Goal: Find contact information

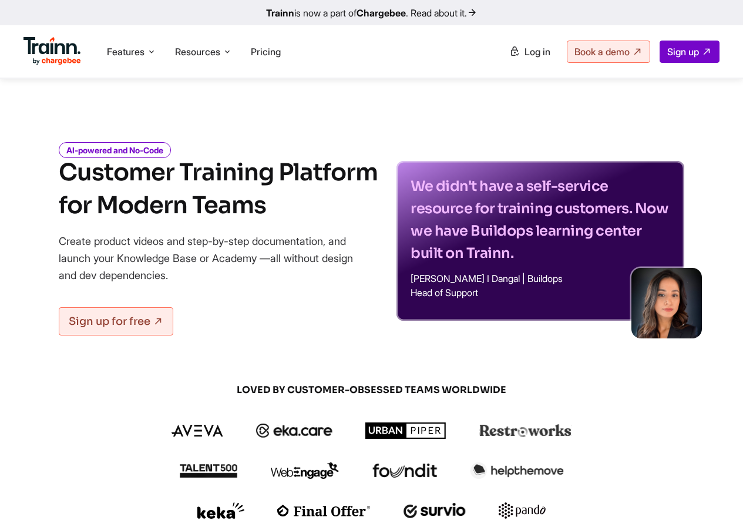
scroll to position [3569, 0]
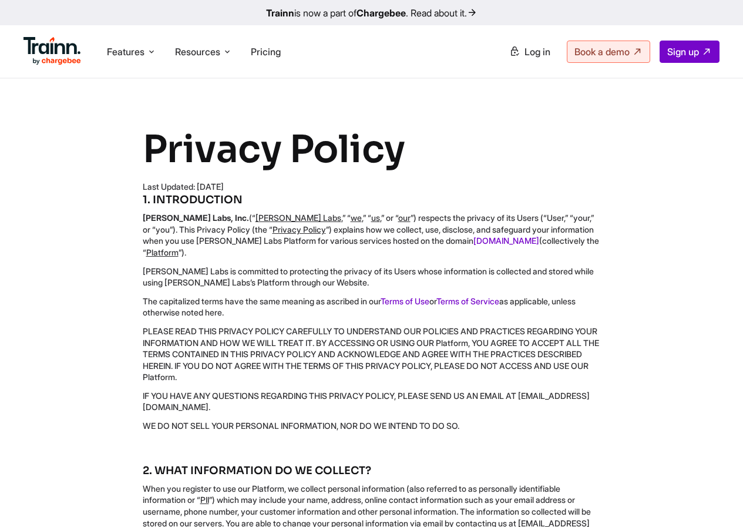
drag, startPoint x: 141, startPoint y: 394, endPoint x: 230, endPoint y: 400, distance: 88.9
click at [230, 400] on div "Privacy Policy Last Updated: May, 2023 1. INTRODUCTION Guider Labs, Inc. (“ Gui…" at bounding box center [372, 283] width 506 height 314
copy p "PRIVACY@TRAINN.CO"
